Goal: Navigation & Orientation: Understand site structure

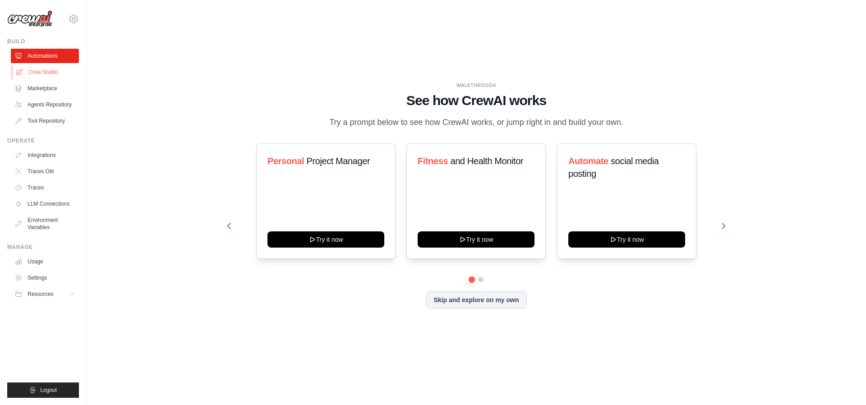
click at [51, 71] on link "Crew Studio" at bounding box center [46, 72] width 68 height 14
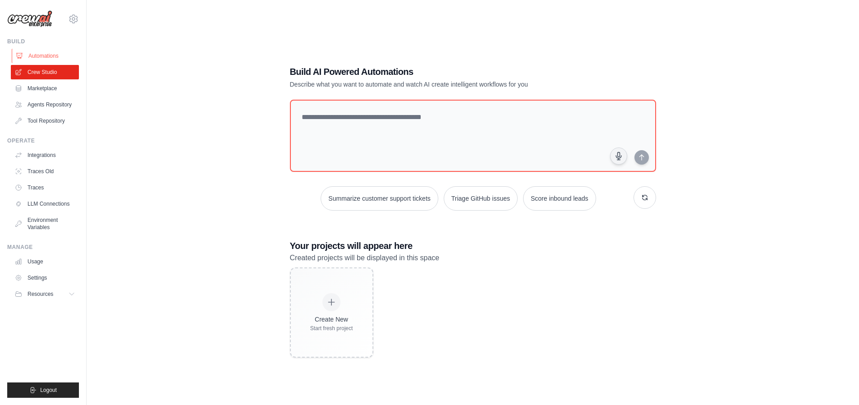
click at [52, 54] on link "Automations" at bounding box center [46, 56] width 68 height 14
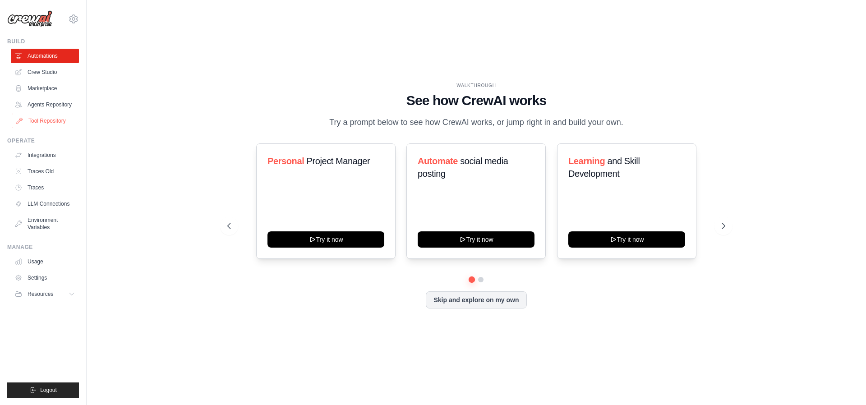
click at [48, 122] on link "Tool Repository" at bounding box center [46, 121] width 68 height 14
click at [42, 21] on img at bounding box center [29, 18] width 45 height 17
click at [472, 307] on button "Skip and explore on my own" at bounding box center [476, 298] width 101 height 17
